Goal: Task Accomplishment & Management: Manage account settings

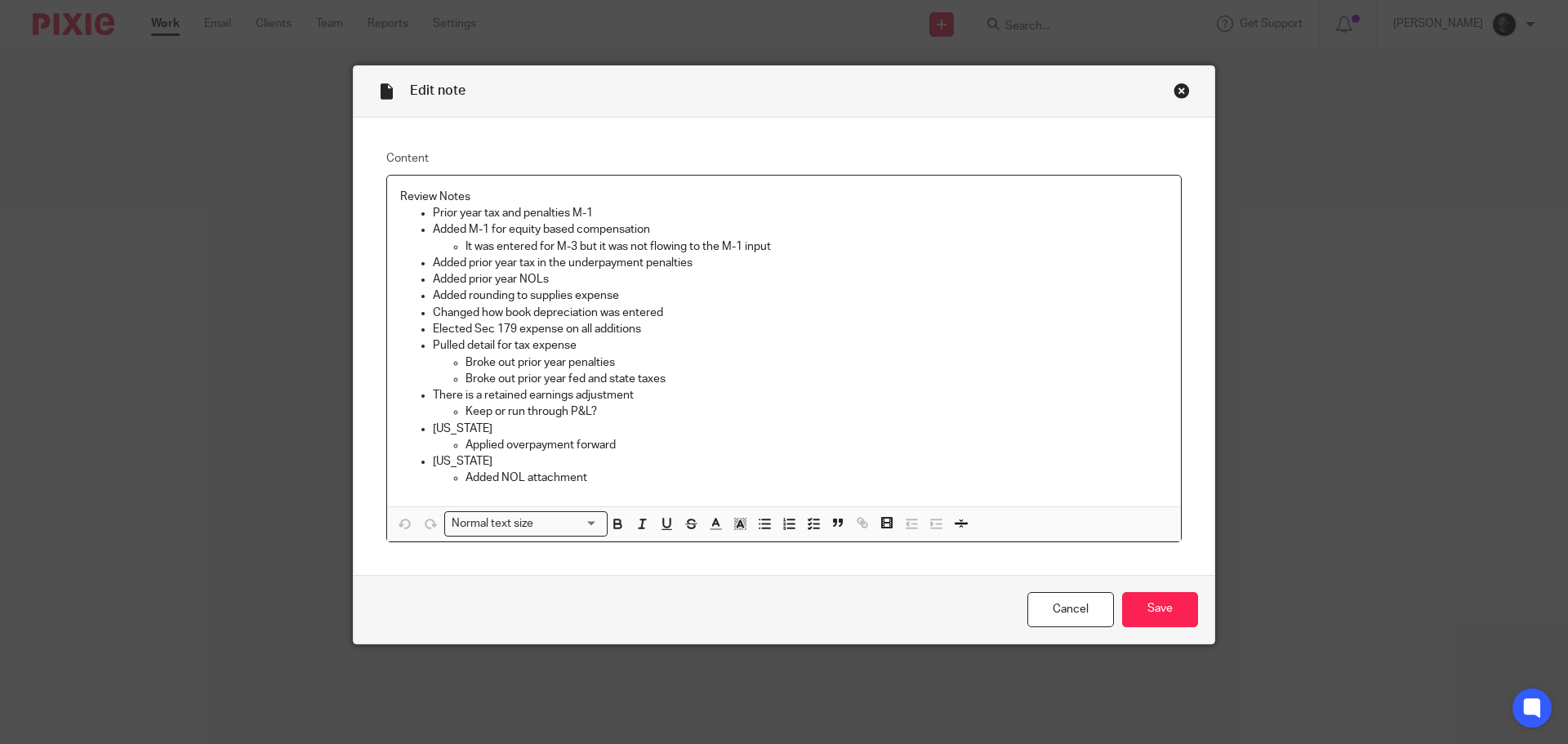
click at [1173, 90] on div "Close this dialog window" at bounding box center [1181, 91] width 16 height 16
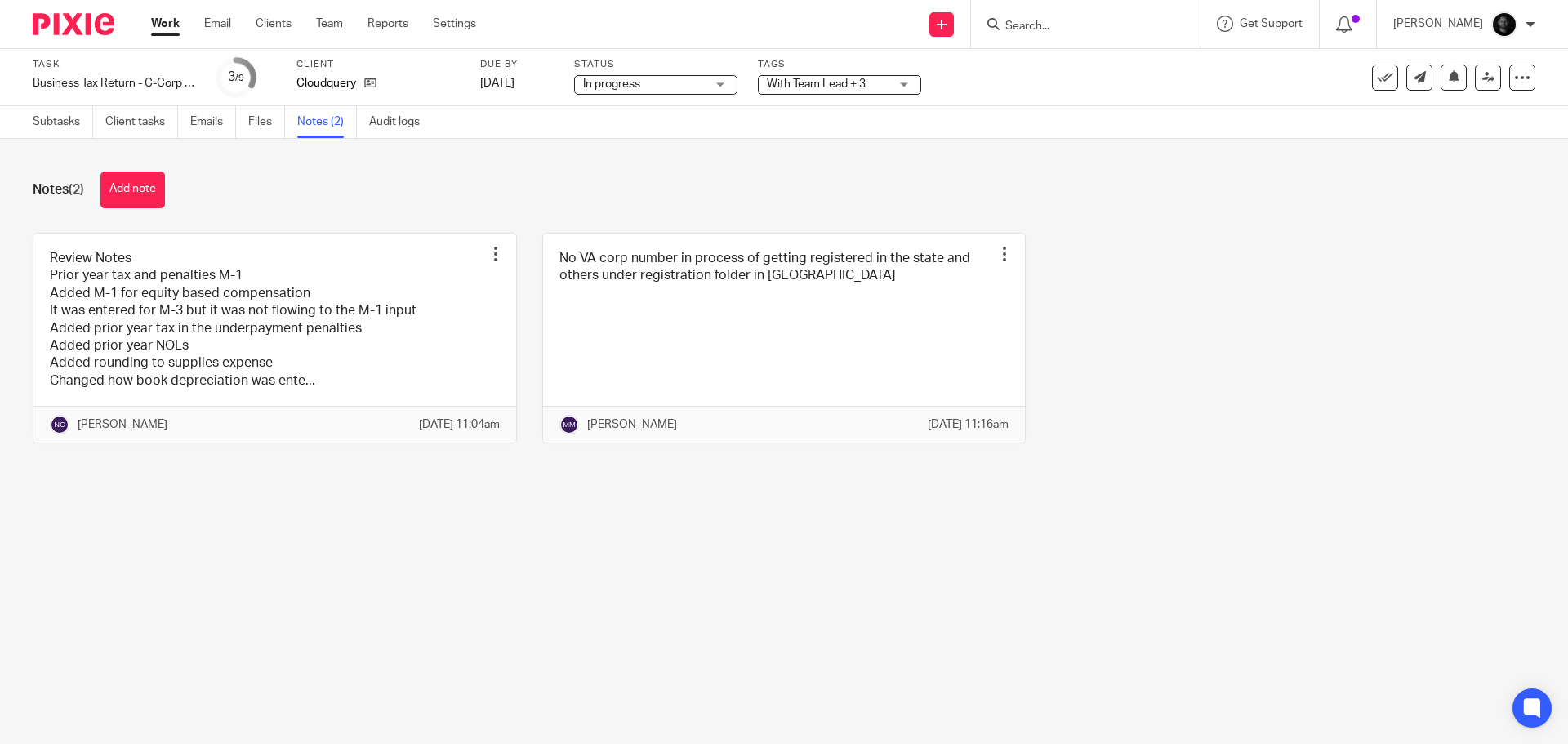
click at [803, 86] on span "With Team Lead + 3" at bounding box center [816, 84] width 99 height 12
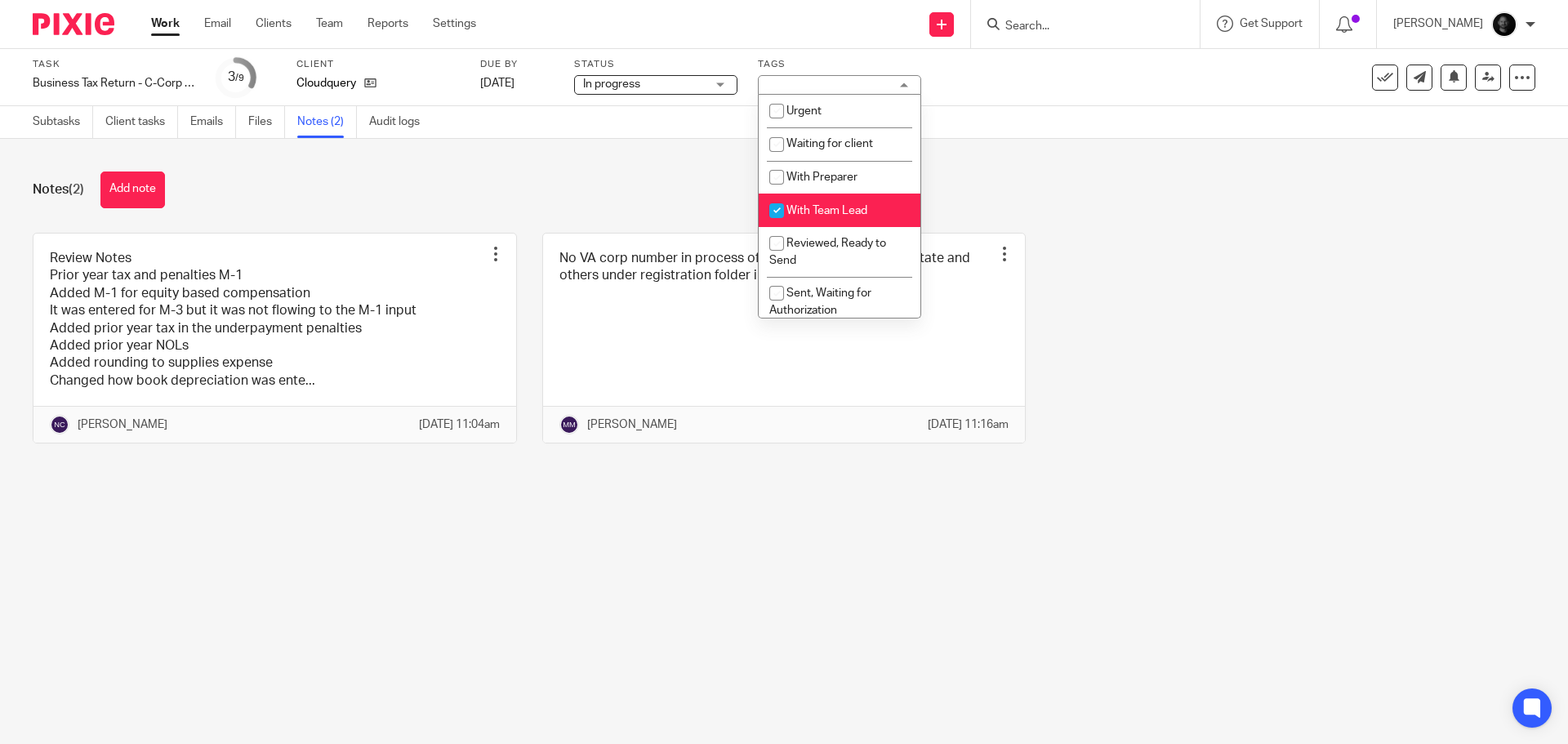
click at [820, 216] on span "With Team Lead" at bounding box center [826, 210] width 81 height 12
checkbox input "false"
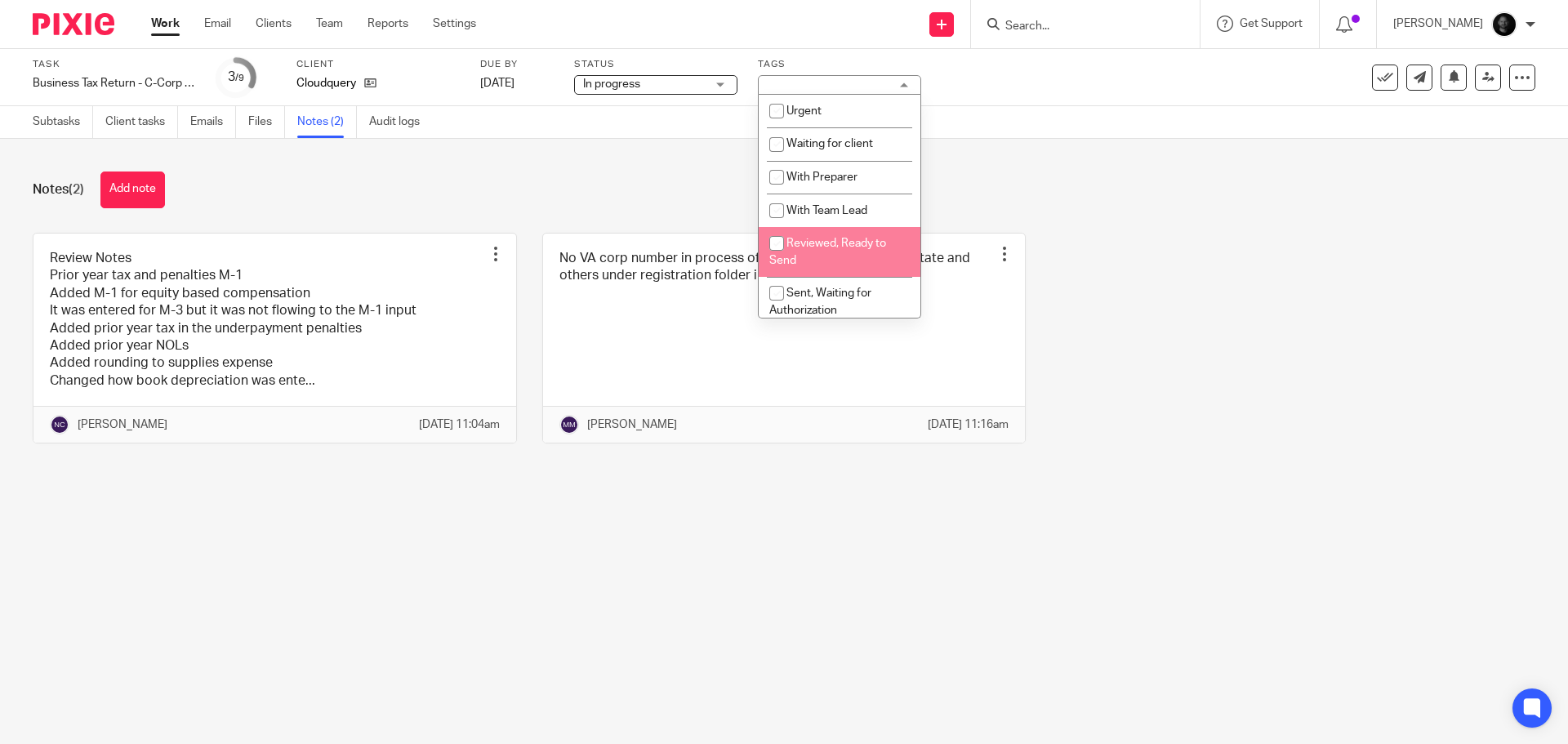
click at [823, 257] on li "Reviewed, Ready to Send" at bounding box center [839, 252] width 161 height 50
checkbox input "true"
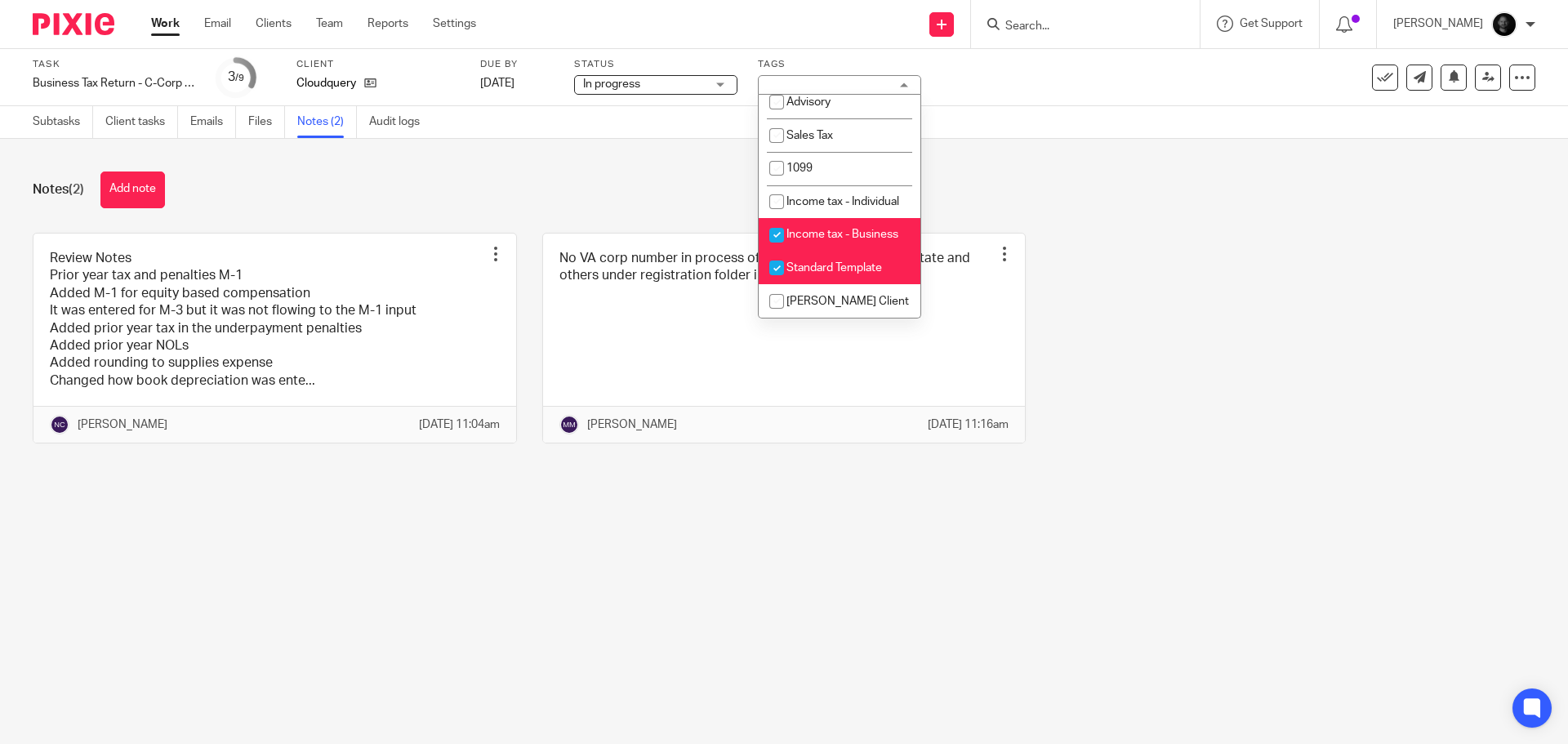
scroll to position [507, 0]
click at [827, 272] on span "Standard Template" at bounding box center [833, 267] width 95 height 12
checkbox input "false"
click at [565, 193] on div "Notes (2) Add note" at bounding box center [784, 189] width 1503 height 37
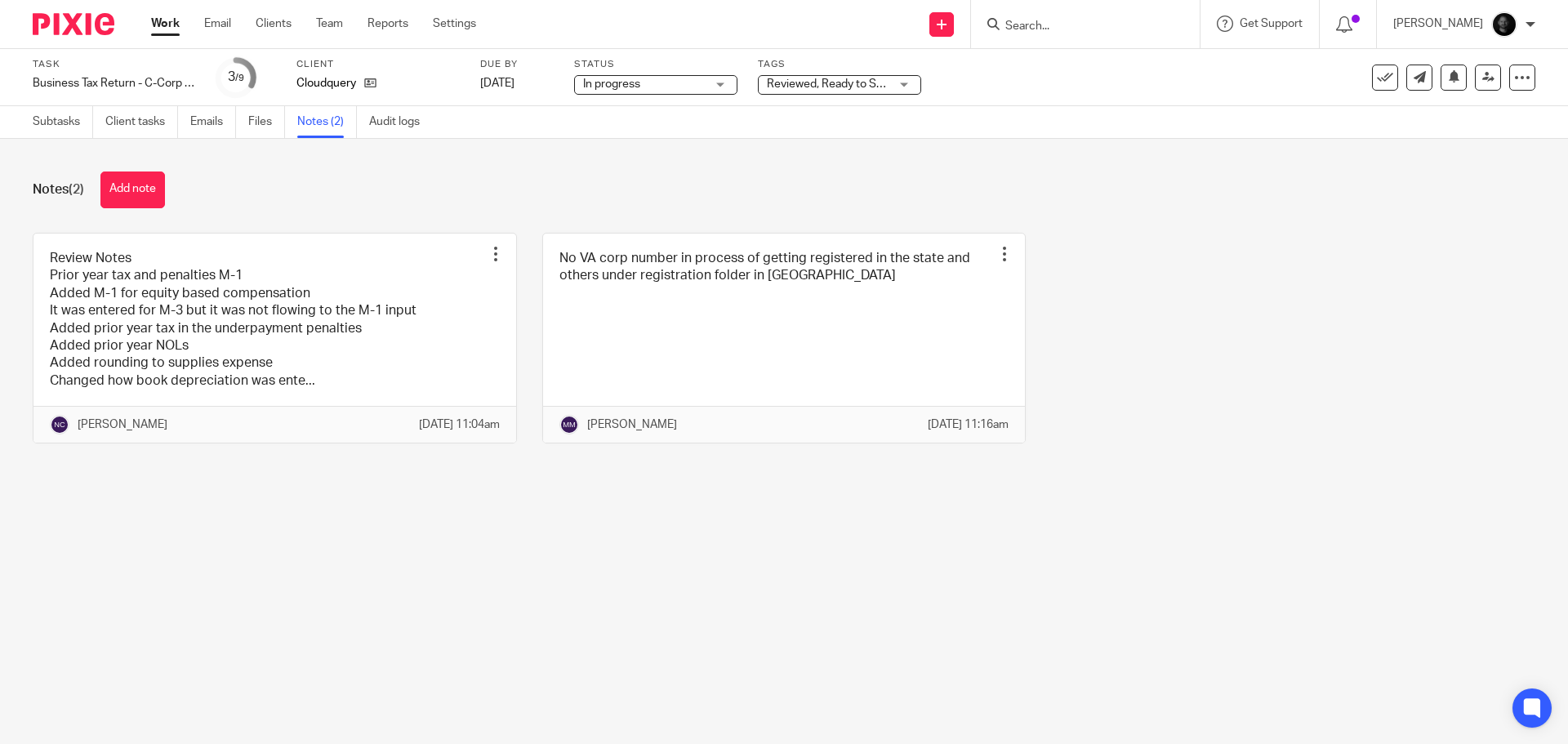
click at [775, 84] on span "Reviewed, Ready to Send + 2" at bounding box center [841, 84] width 147 height 12
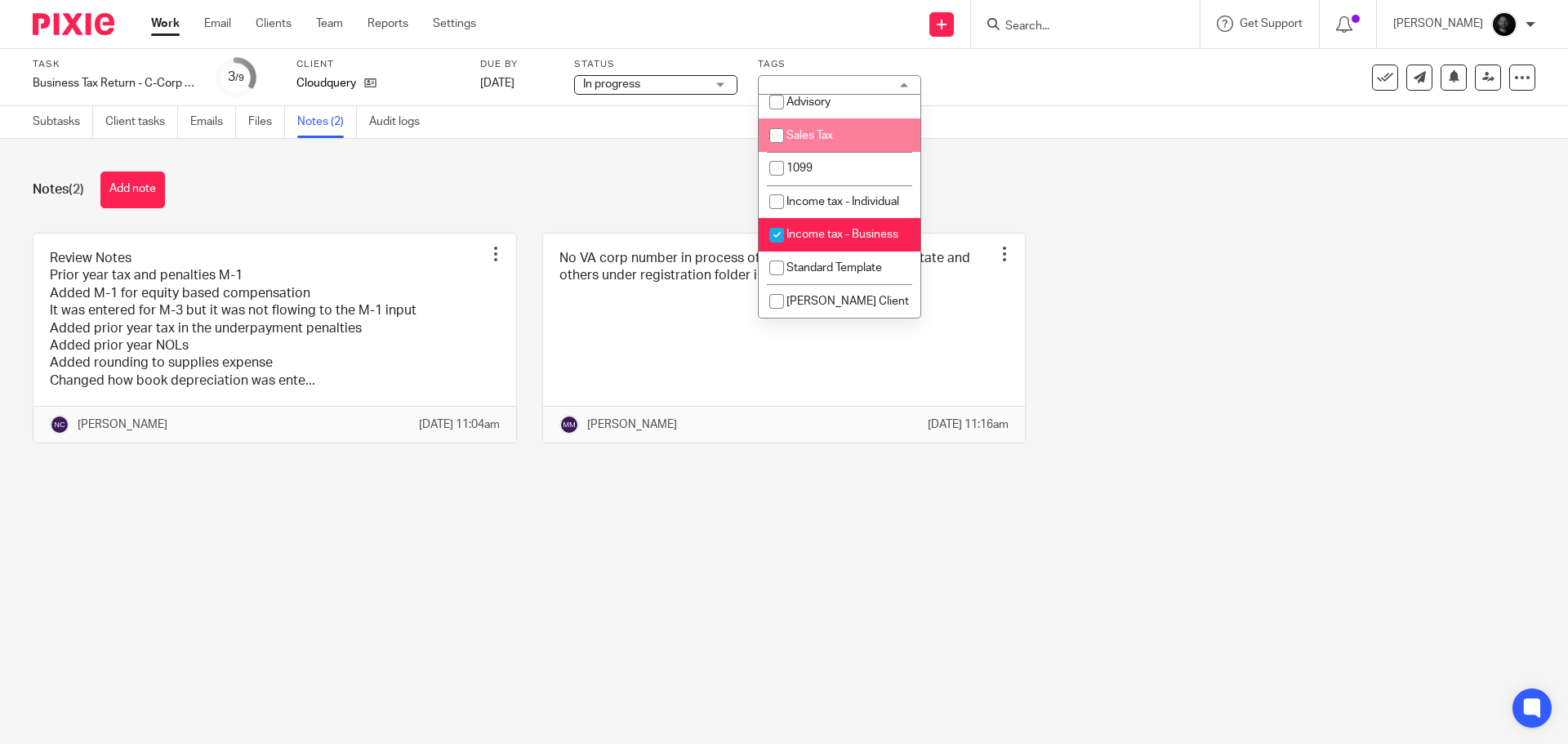
click at [1226, 206] on div "Notes (2) Add note" at bounding box center [784, 189] width 1503 height 37
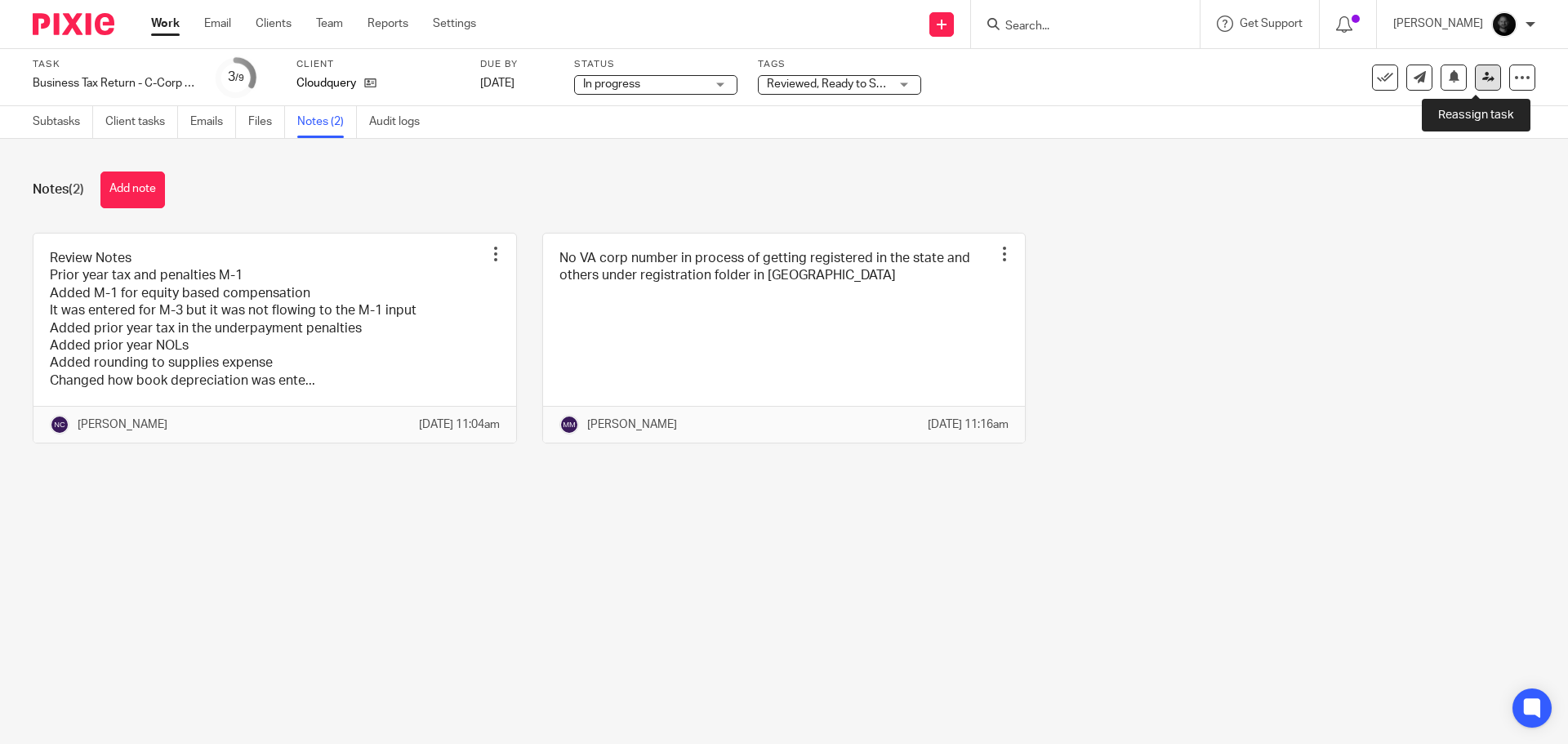
click at [1482, 72] on icon at bounding box center [1488, 77] width 13 height 13
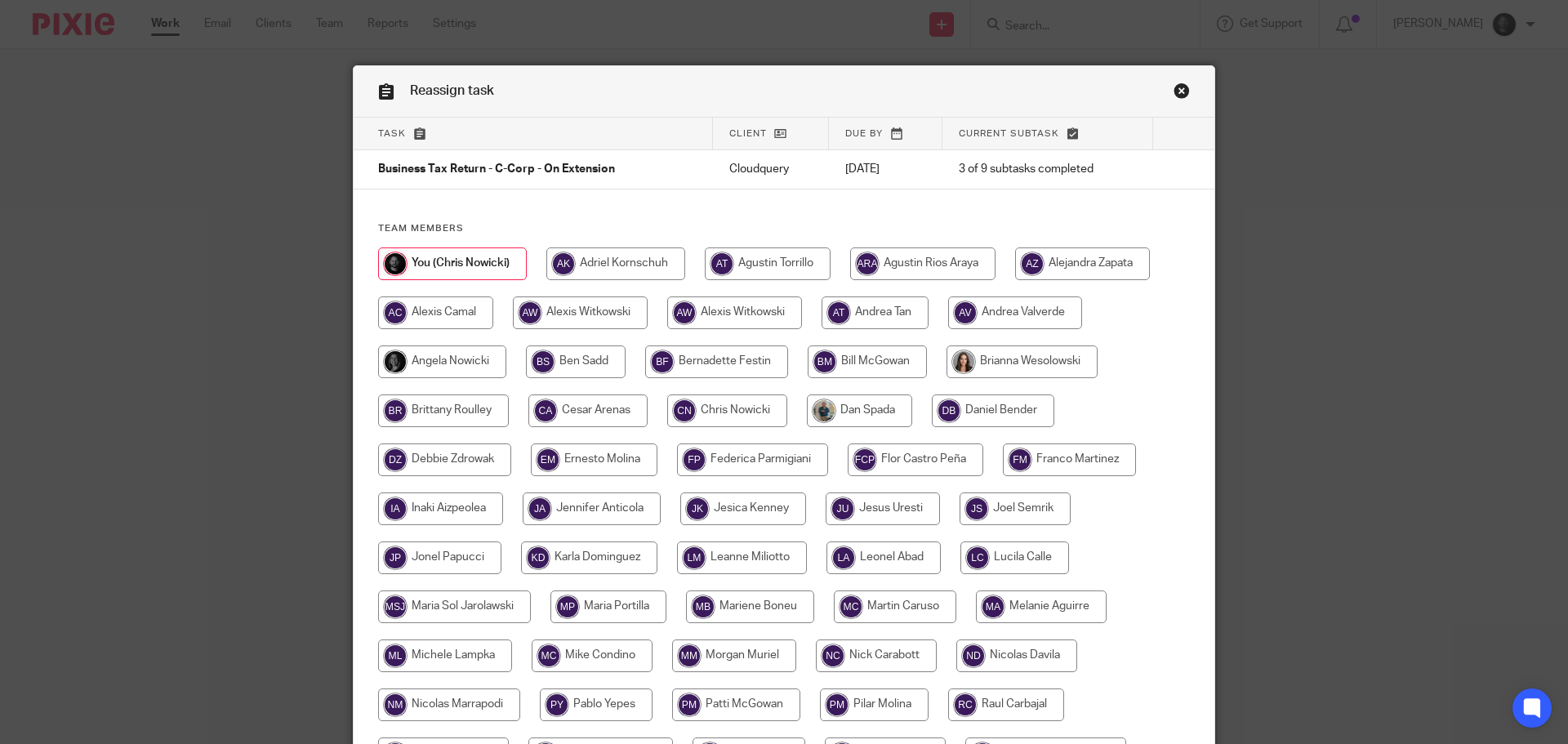
click at [588, 313] on input "radio" at bounding box center [580, 313] width 135 height 33
radio input "true"
click at [733, 313] on input "radio" at bounding box center [736, 313] width 135 height 33
radio input "true"
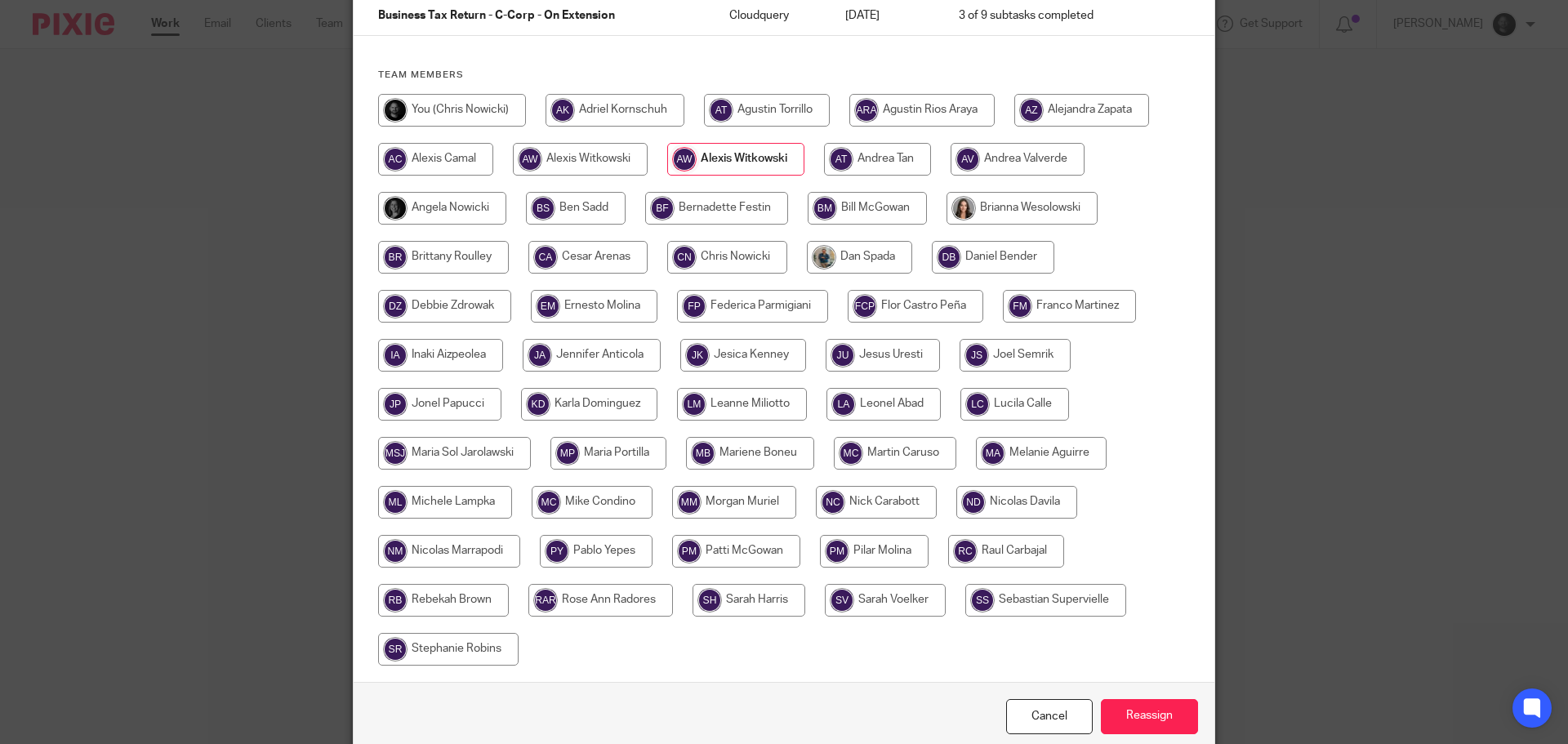
scroll to position [163, 0]
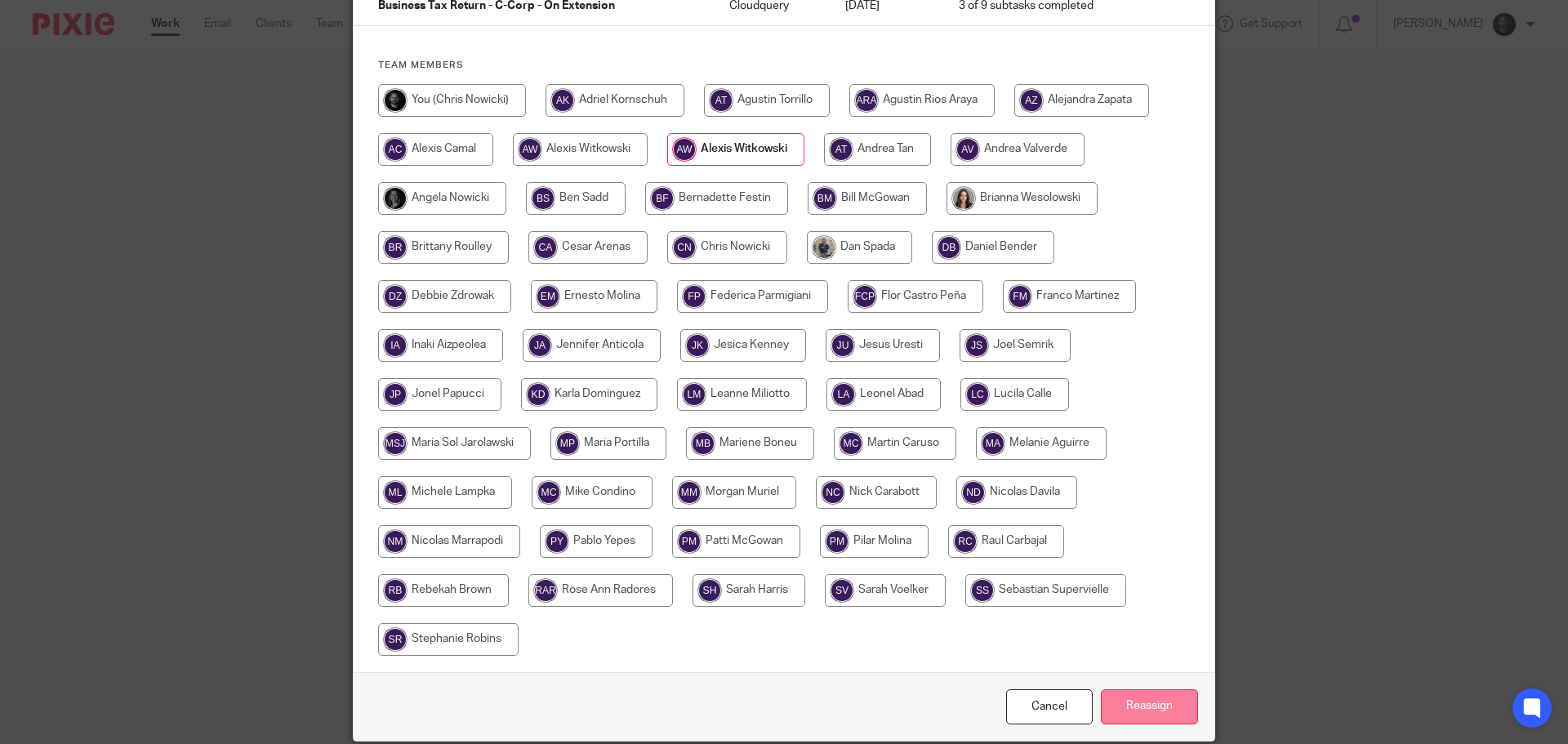
click at [1111, 702] on input "Reassign" at bounding box center [1149, 707] width 97 height 35
